Goal: Task Accomplishment & Management: Complete application form

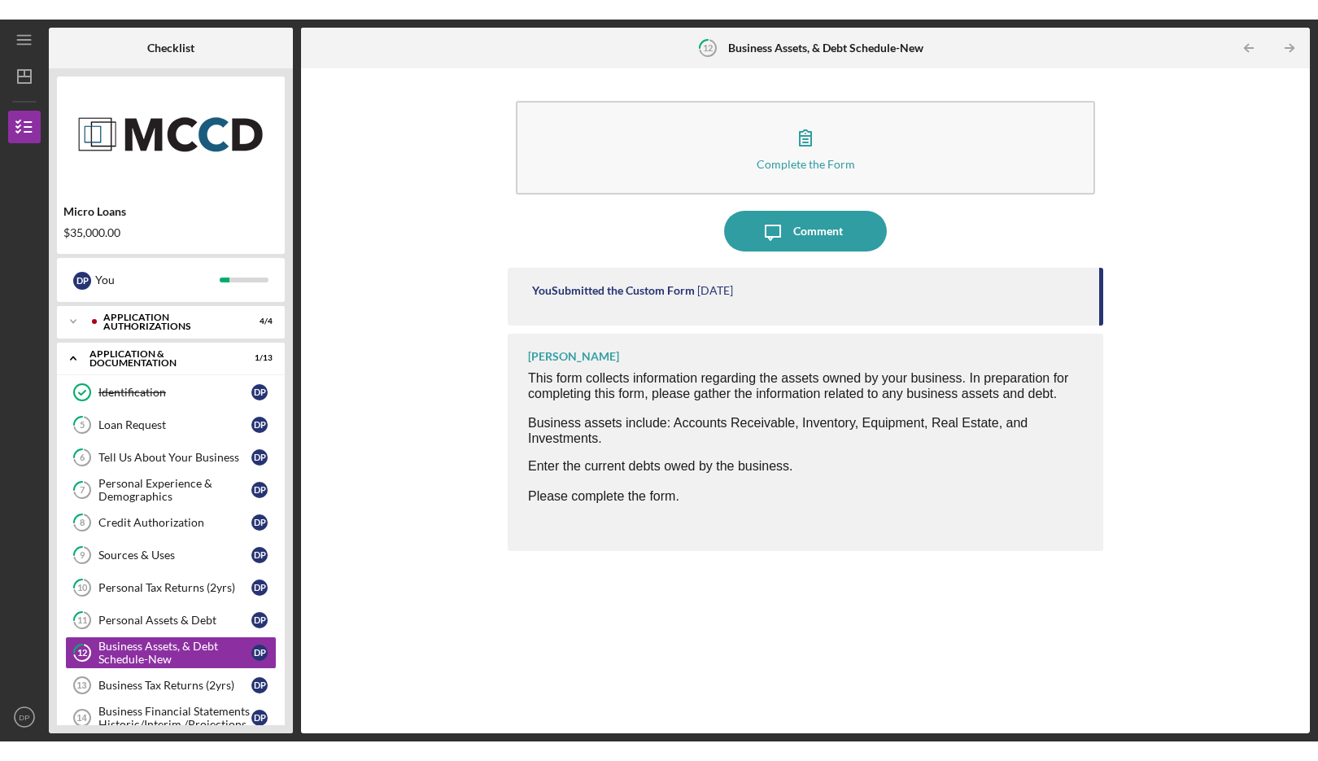
scroll to position [166, 0]
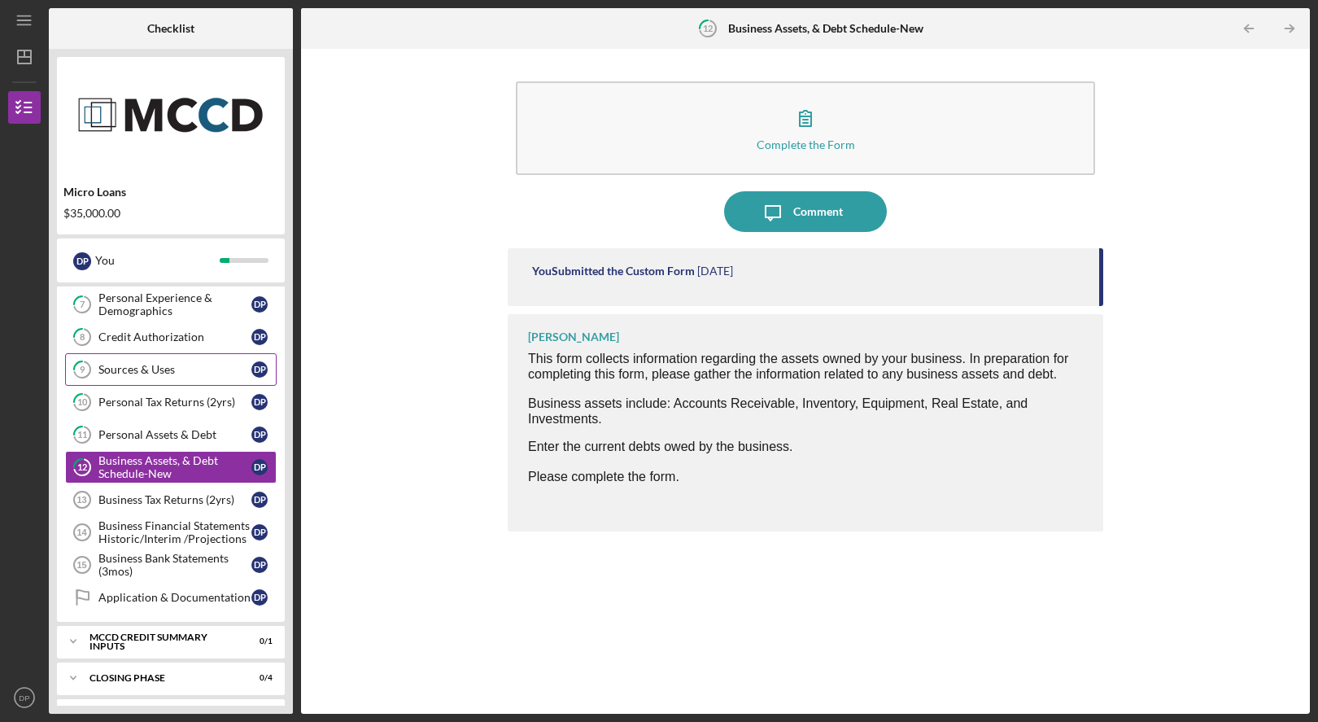
click at [181, 360] on link "9 Sources & Uses D P" at bounding box center [171, 369] width 212 height 33
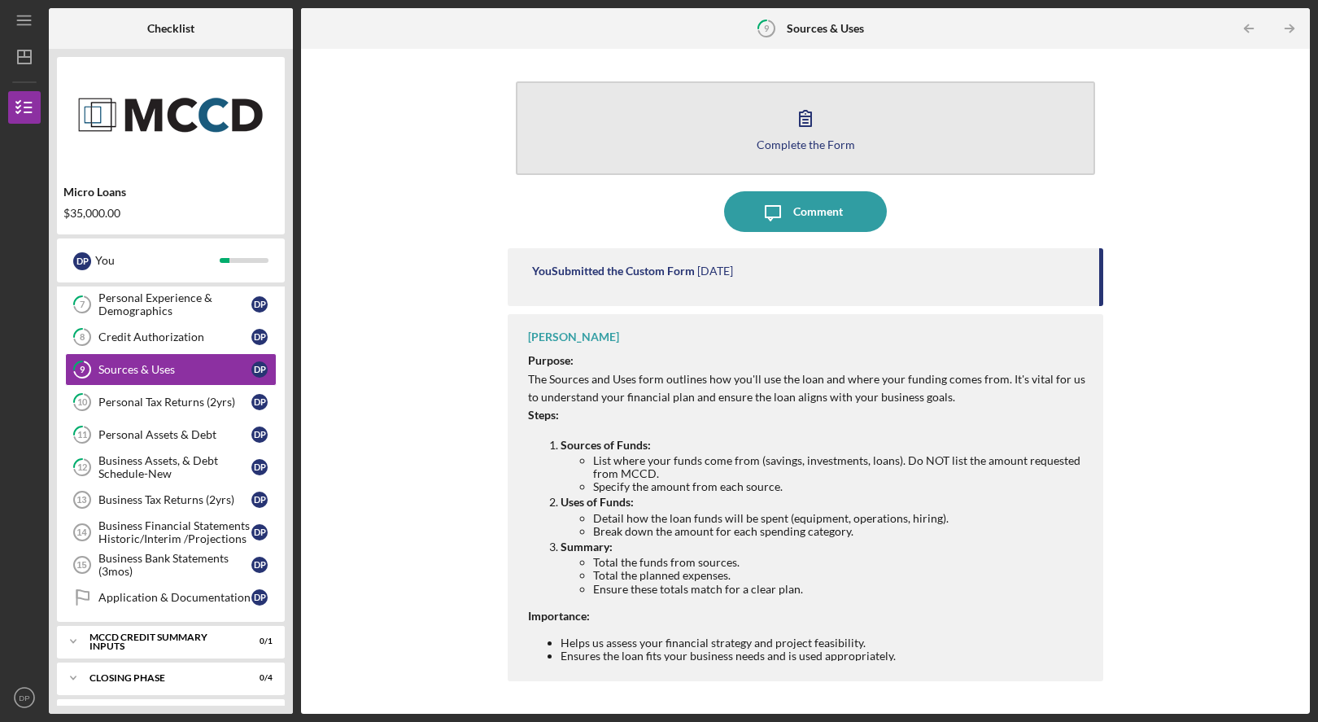
click at [767, 148] on div "Complete the Form" at bounding box center [806, 144] width 98 height 12
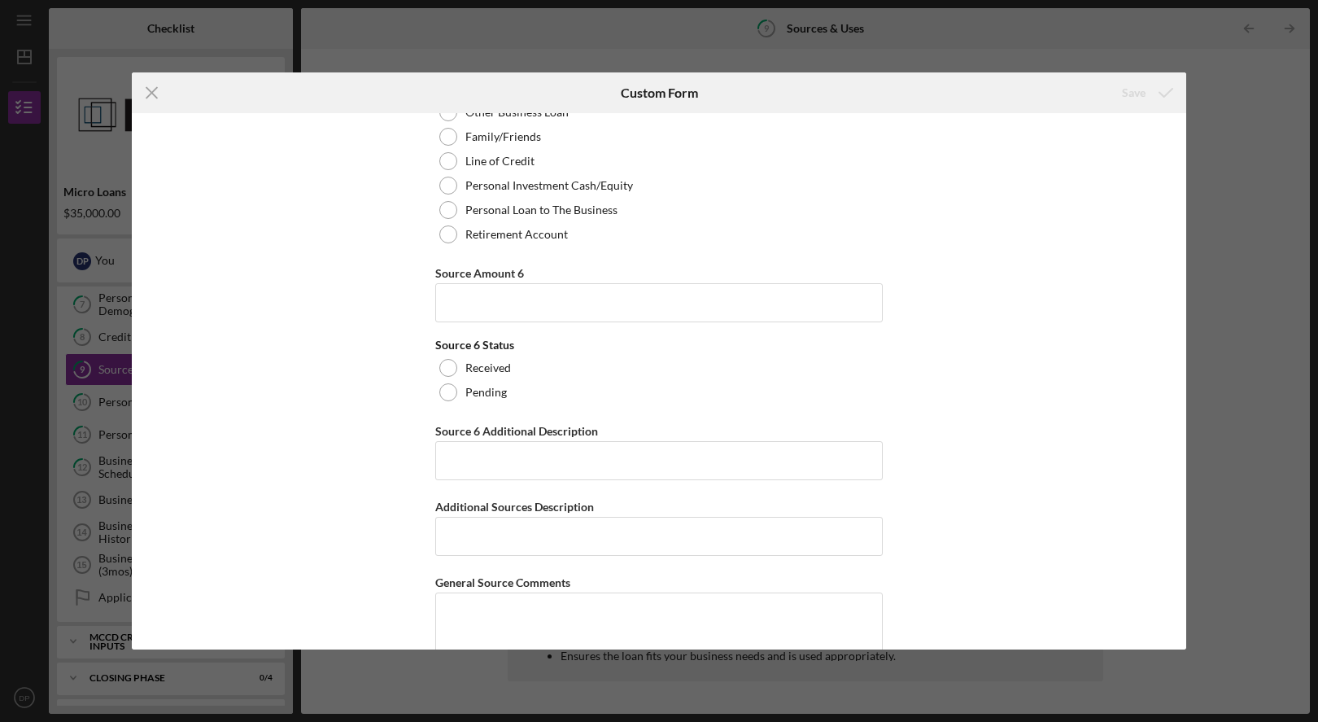
scroll to position [8056, 0]
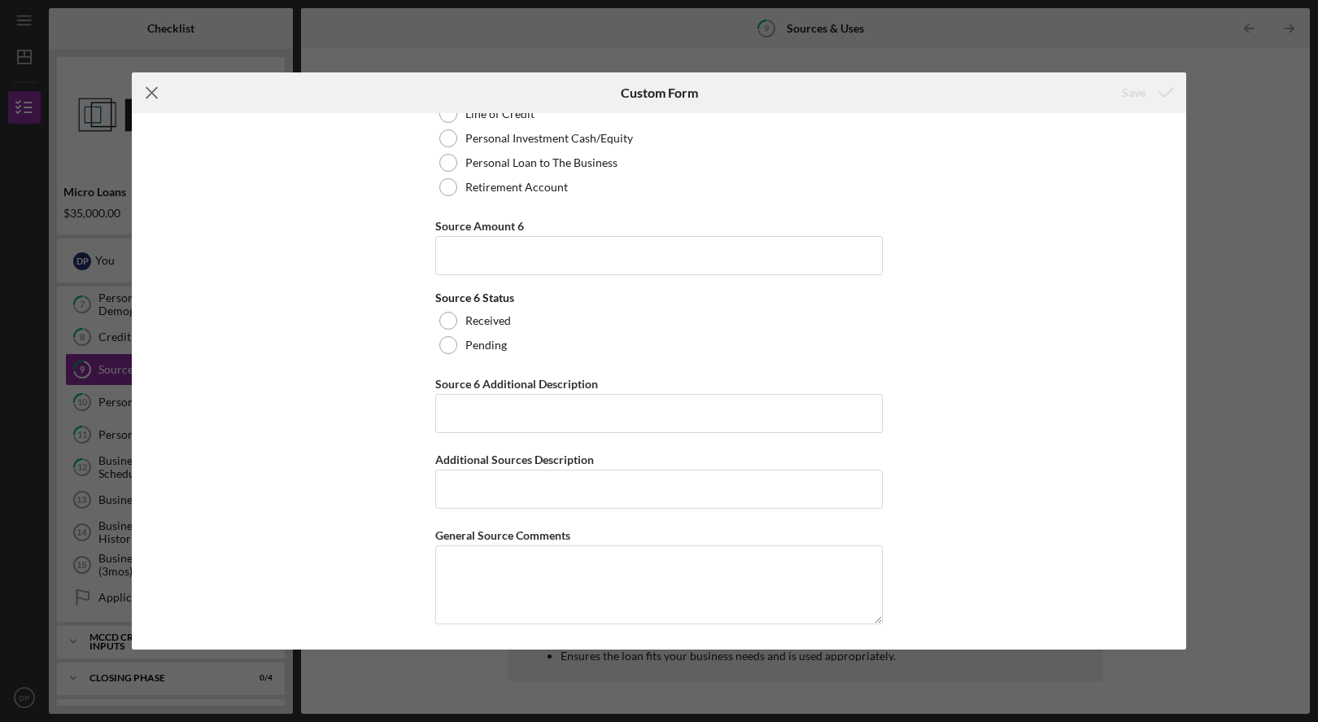
click at [141, 103] on icon "Icon/Menu Close" at bounding box center [152, 92] width 41 height 41
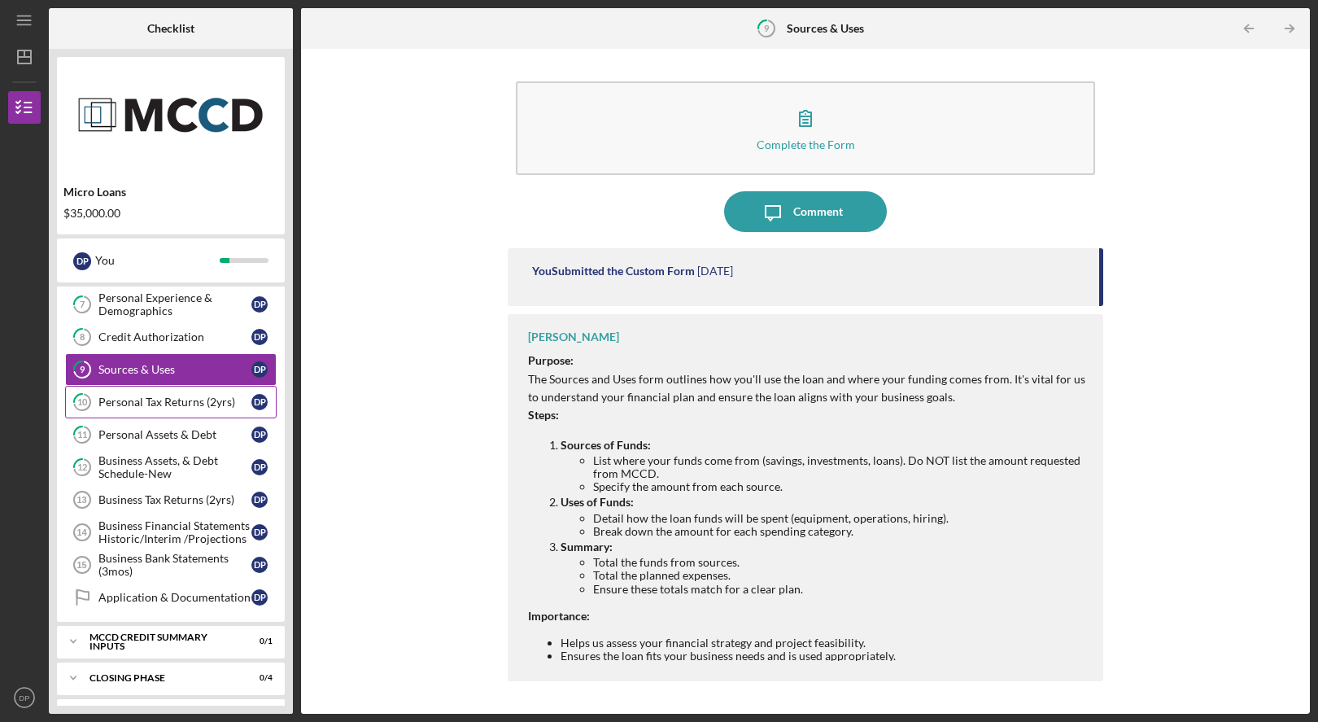
click at [99, 413] on icon "10" at bounding box center [82, 402] width 41 height 41
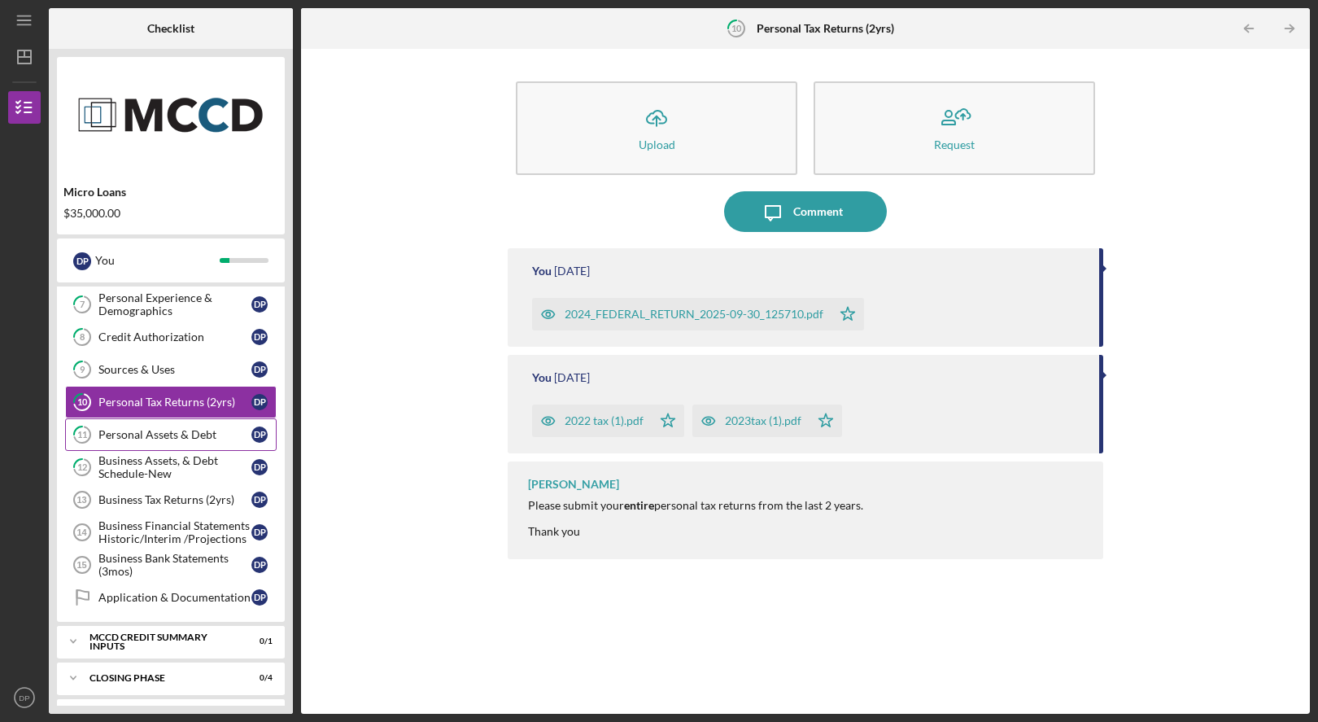
click at [105, 443] on link "11 Personal Assets & Debt D P" at bounding box center [171, 434] width 212 height 33
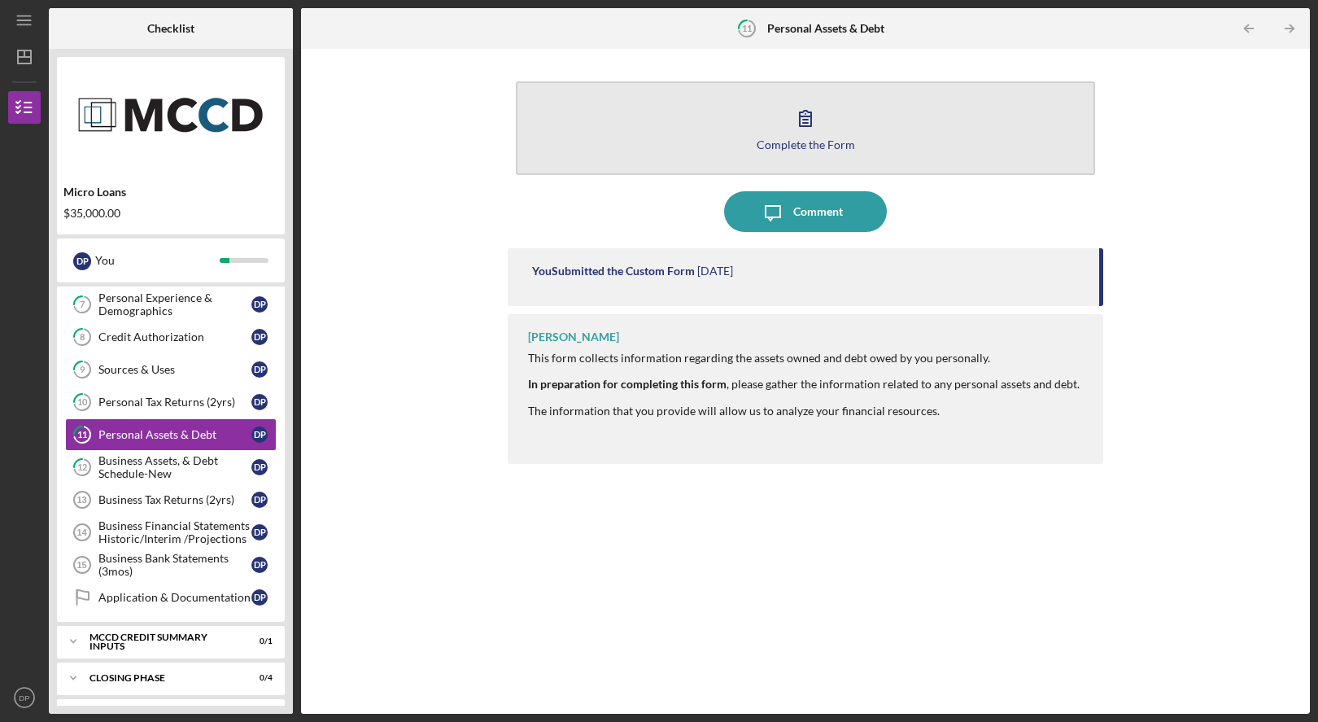
click at [1030, 140] on button "Complete the Form Form" at bounding box center [805, 128] width 579 height 94
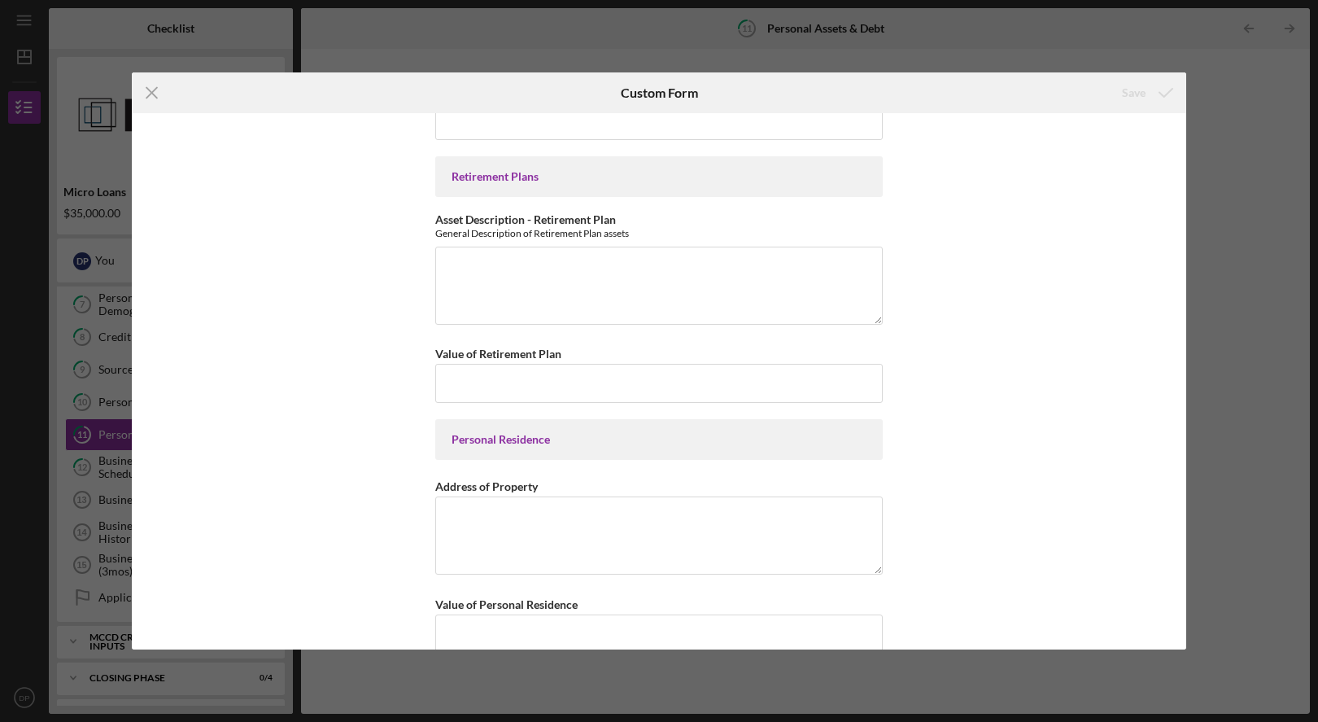
scroll to position [368, 0]
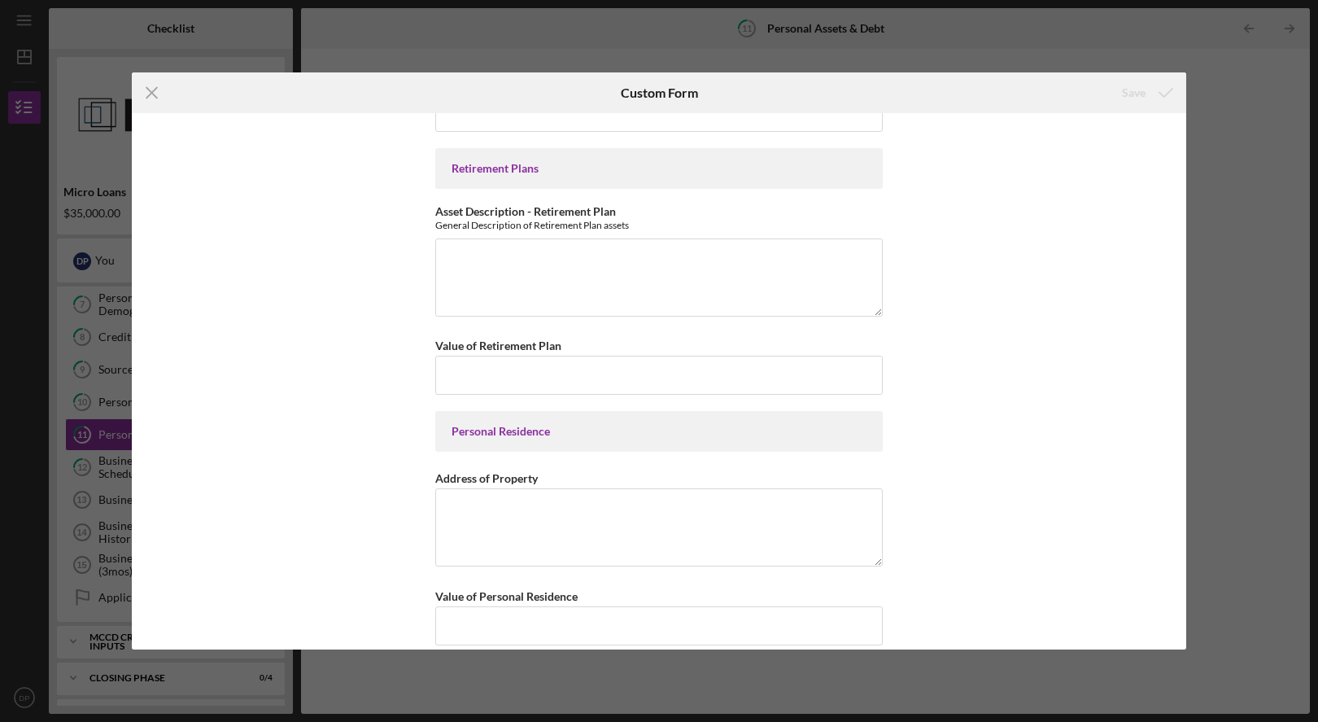
click at [1225, 221] on div "Icon/Menu Close Custom Form Save Personal Cash on Hand Cash in Personal Checkin…" at bounding box center [659, 361] width 1318 height 722
click at [152, 99] on icon "Icon/Menu Close" at bounding box center [152, 92] width 41 height 41
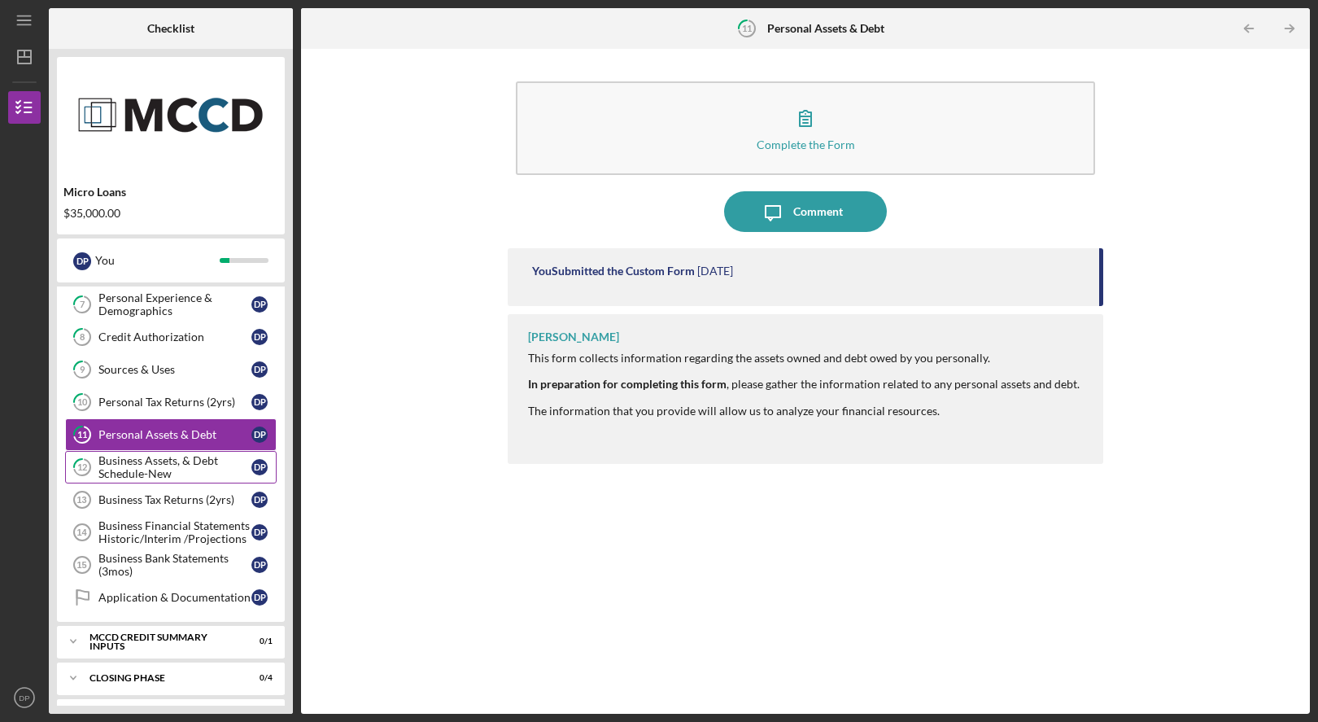
click at [142, 466] on div "Business Assets, & Debt Schedule-New" at bounding box center [174, 467] width 153 height 26
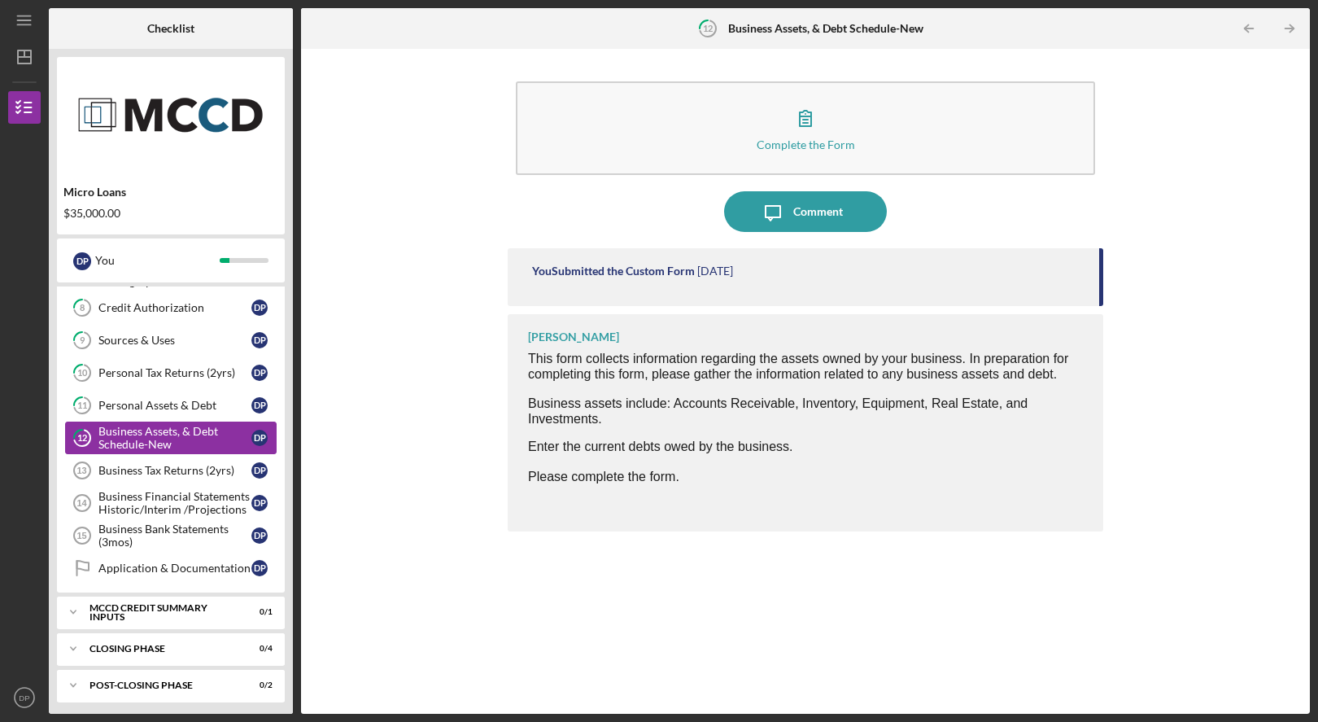
scroll to position [197, 0]
click at [124, 580] on link "Application & Documentation Application & Documentation D P" at bounding box center [171, 566] width 212 height 33
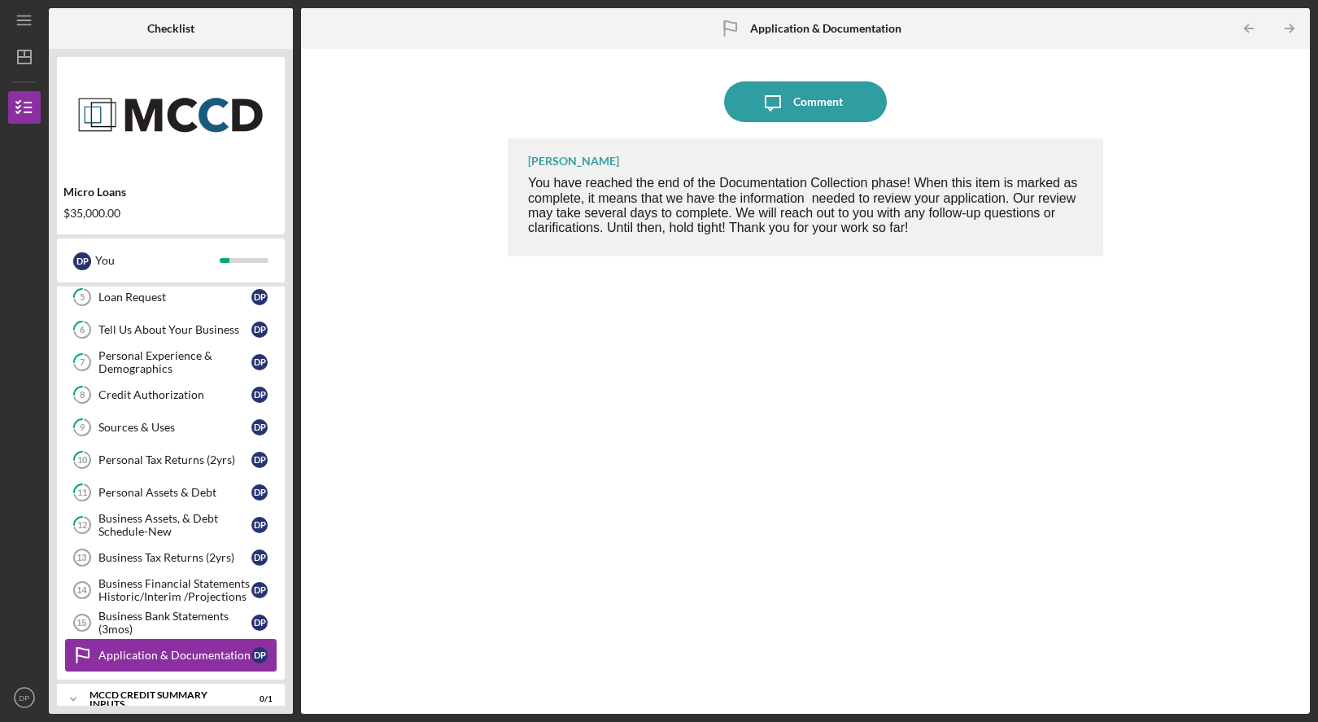
scroll to position [105, 0]
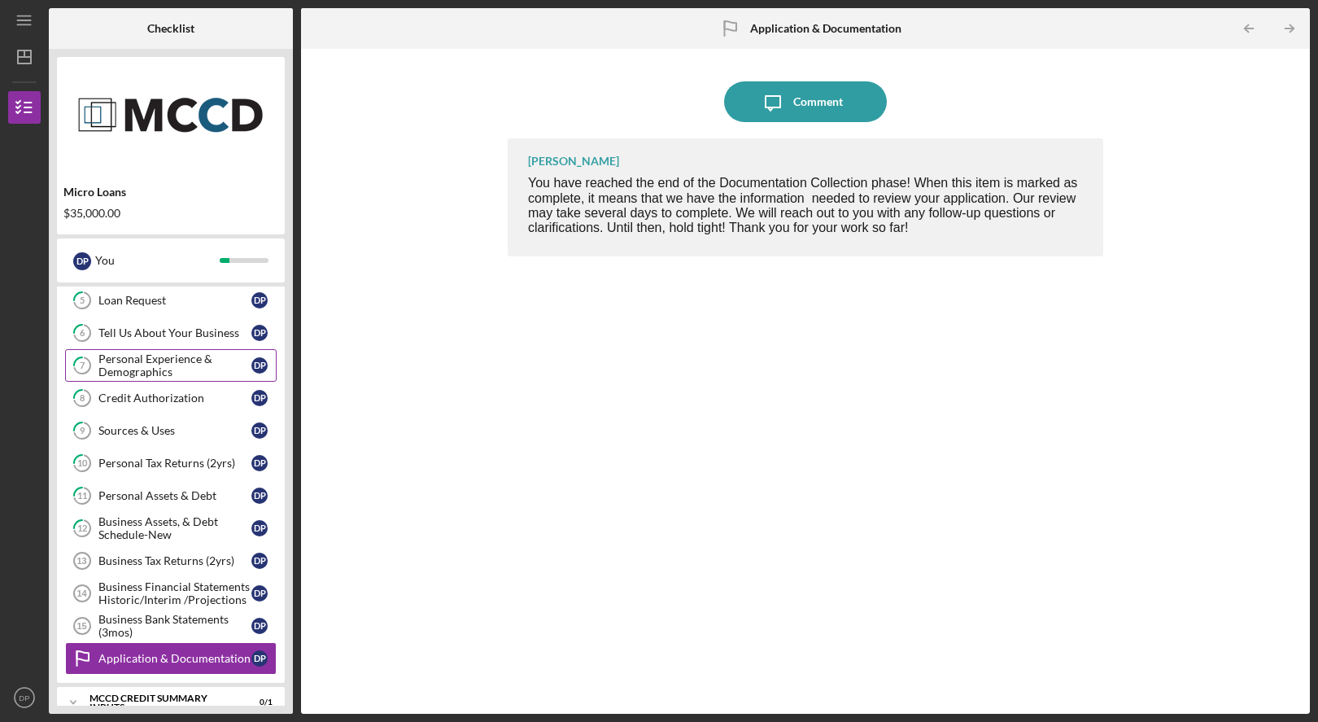
click at [120, 378] on link "7 Personal Experience & Demographics D P" at bounding box center [171, 365] width 212 height 33
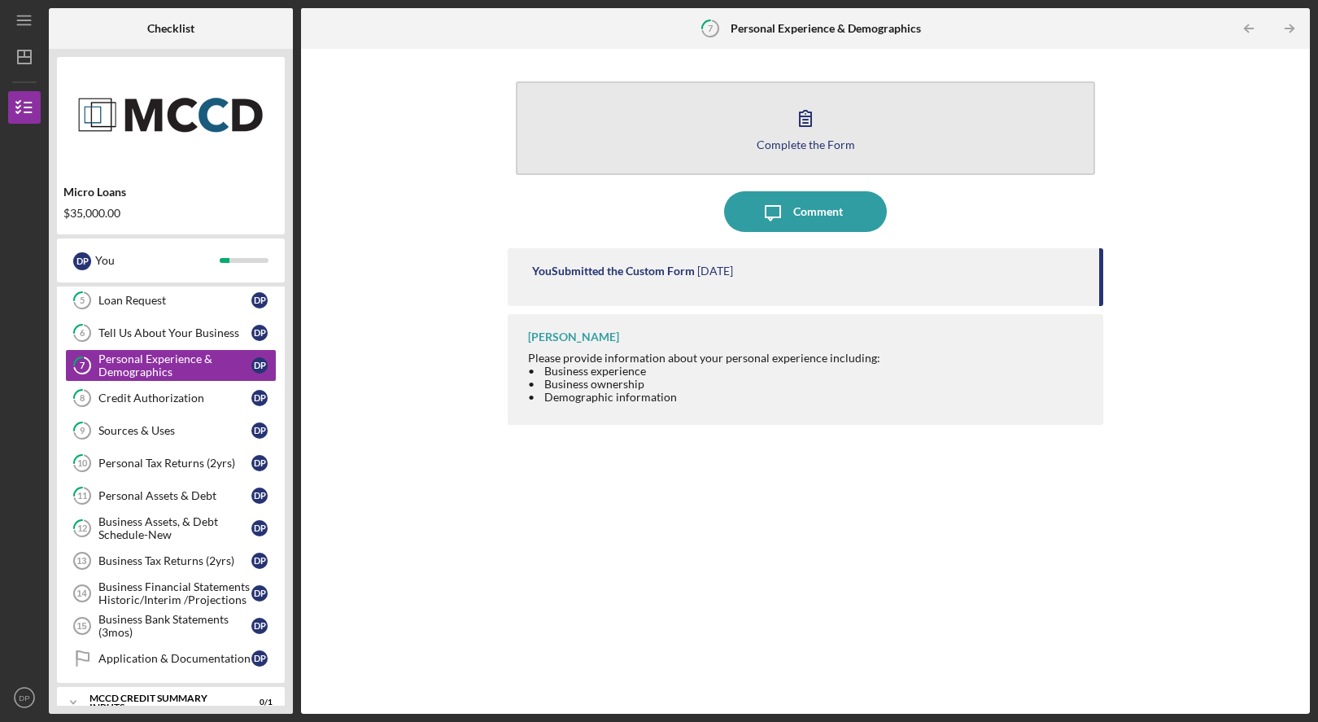
click at [909, 121] on button "Complete the Form Form" at bounding box center [805, 128] width 579 height 94
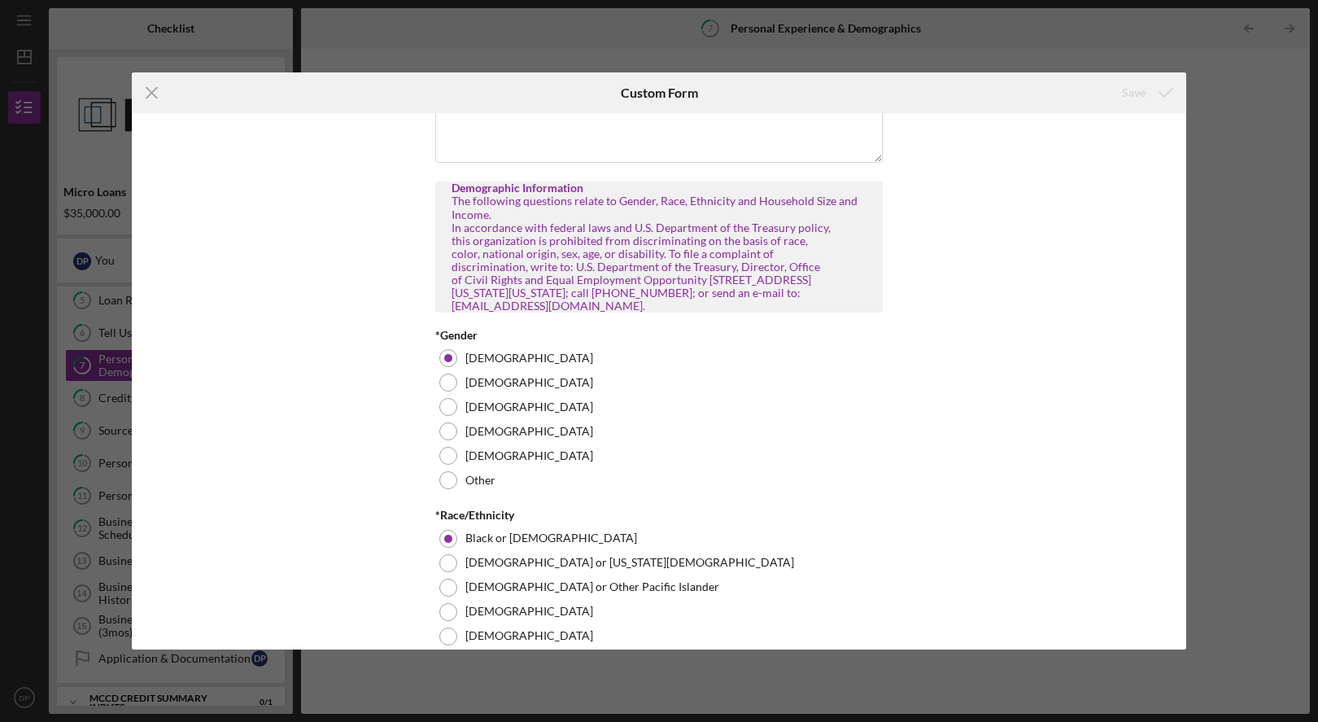
scroll to position [660, 0]
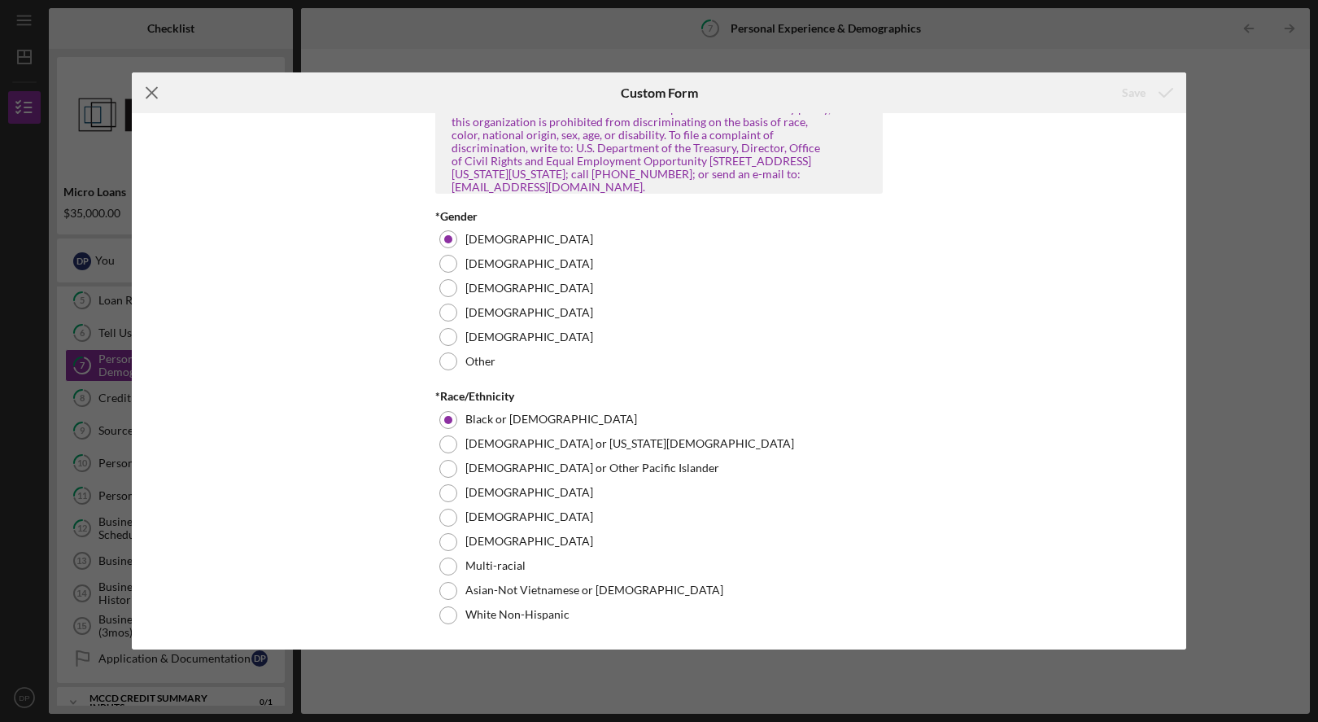
click at [152, 101] on icon "Icon/Menu Close" at bounding box center [152, 92] width 41 height 41
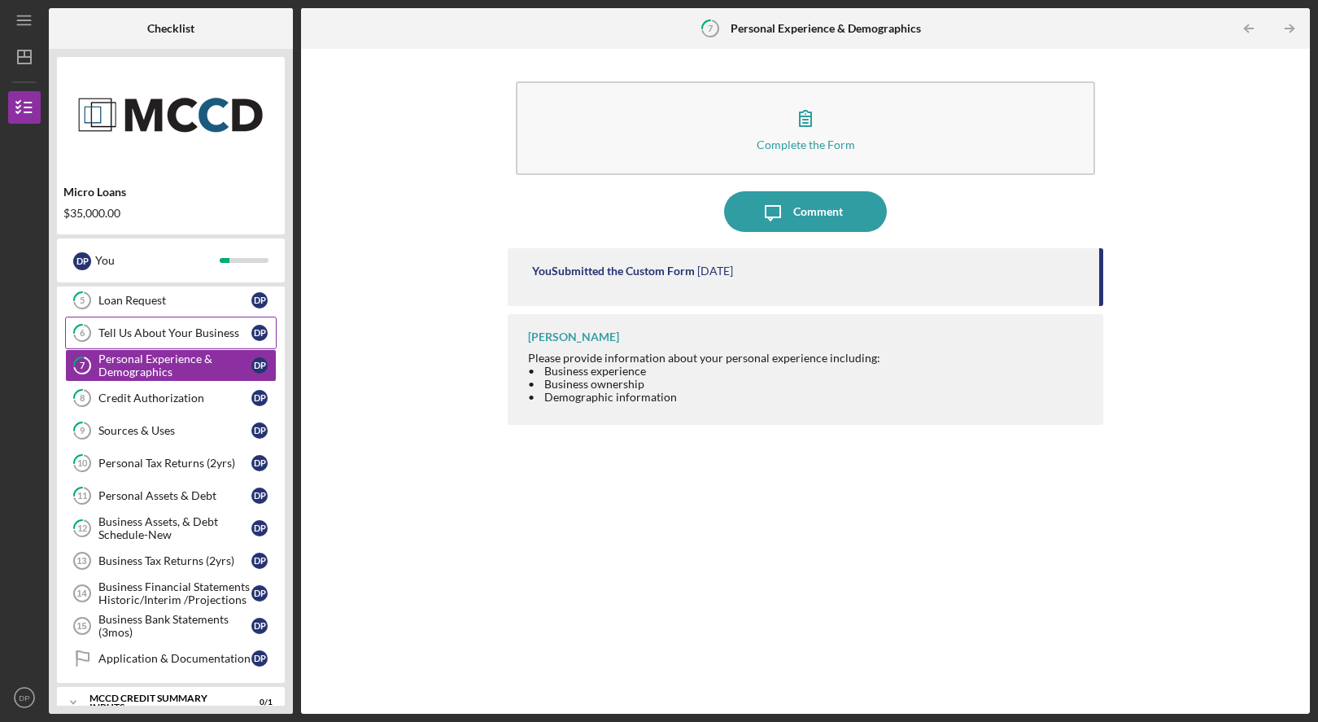
click at [127, 335] on div "Tell Us About Your Business" at bounding box center [174, 332] width 153 height 13
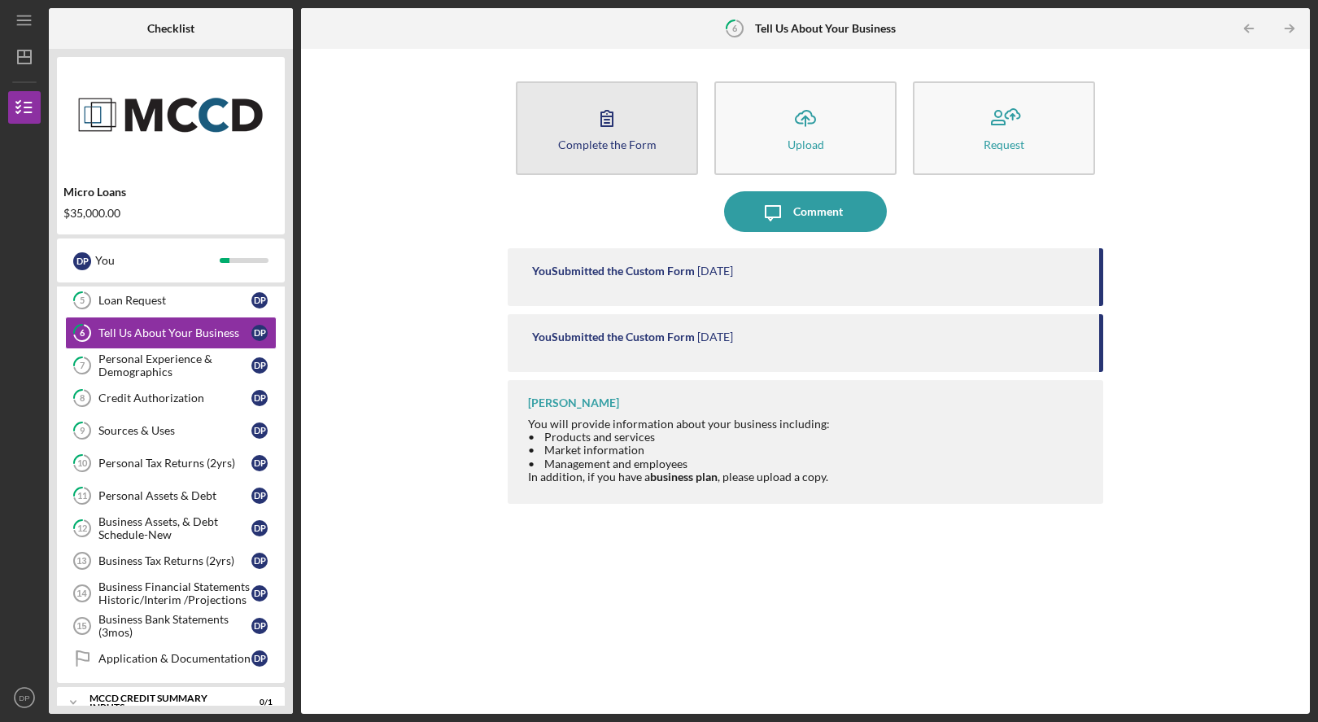
click at [639, 139] on div "Complete the Form" at bounding box center [607, 144] width 98 height 12
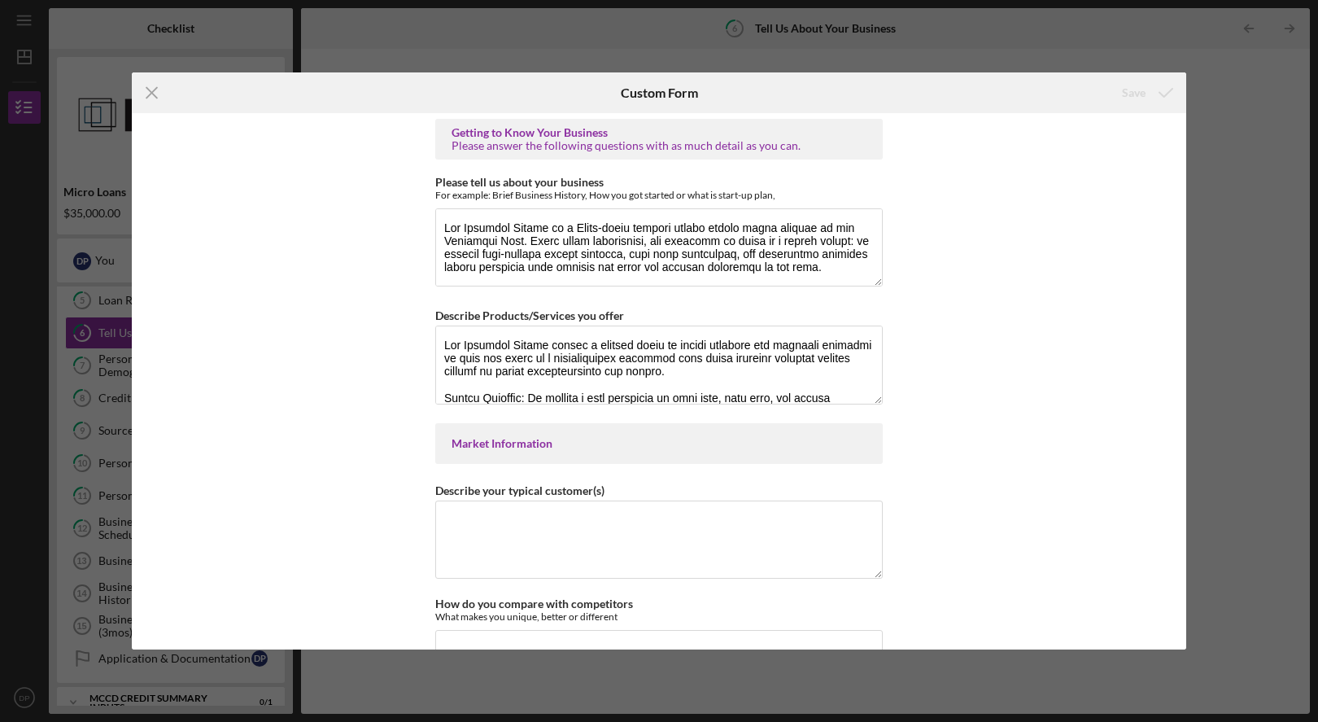
scroll to position [2, 0]
